Goal: Task Accomplishment & Management: Manage account settings

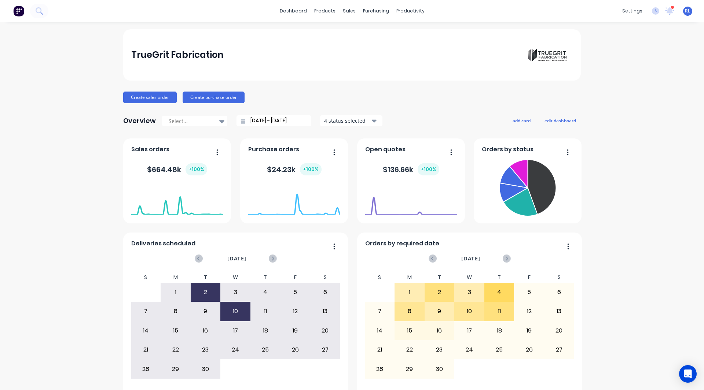
click at [685, 8] on span "RL" at bounding box center [687, 11] width 5 height 7
click at [621, 91] on div "Sign out" at bounding box center [625, 92] width 20 height 7
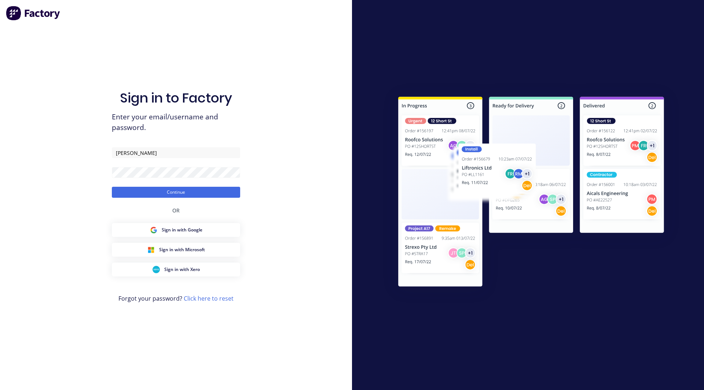
click at [140, 148] on input "[PERSON_NAME]" at bounding box center [176, 152] width 128 height 11
drag, startPoint x: 0, startPoint y: 0, endPoint x: 140, endPoint y: 148, distance: 204.4
click at [140, 148] on input "[PERSON_NAME]" at bounding box center [176, 152] width 128 height 11
click at [143, 153] on input "[EMAIL_ADDRESS][DOMAIN_NAME]" at bounding box center [176, 152] width 128 height 11
type input "[EMAIL_ADDRESS][DOMAIN_NAME]"
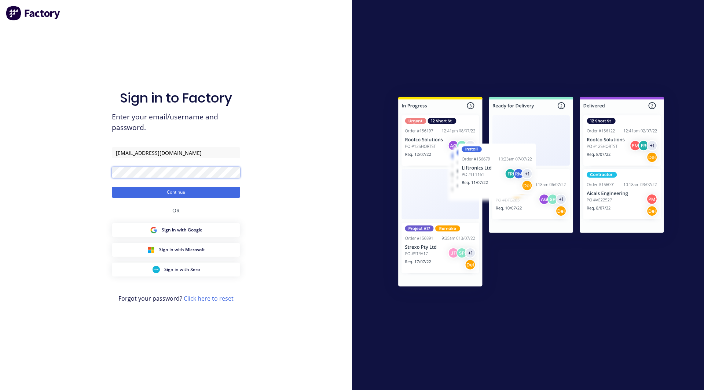
click at [112, 187] on button "Continue" at bounding box center [176, 192] width 128 height 11
